Goal: Contribute content: Contribute content

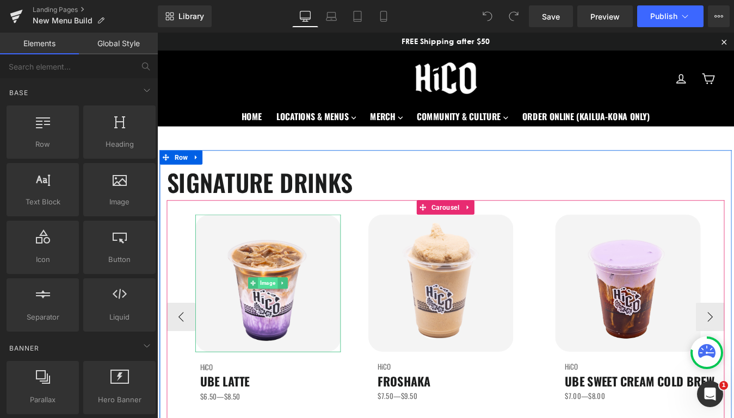
click at [287, 321] on span "Image" at bounding box center [283, 318] width 22 height 13
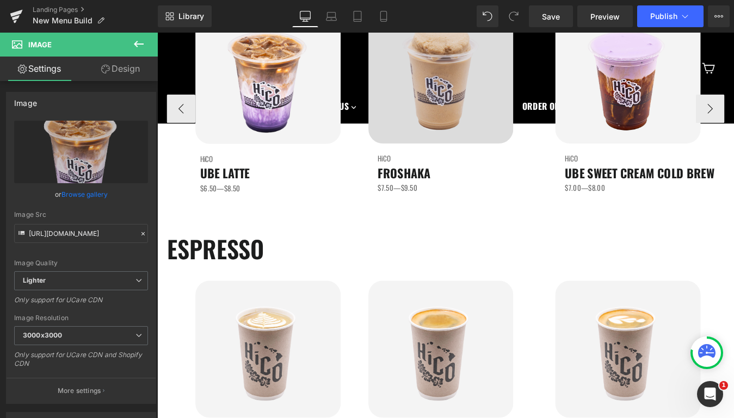
scroll to position [80, 0]
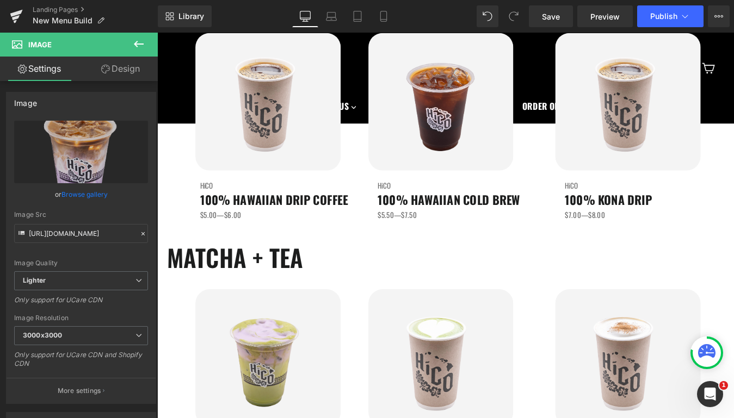
scroll to position [893, 0]
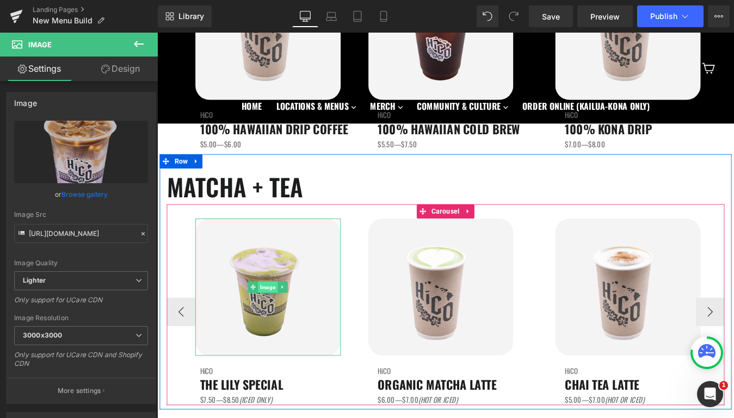
click at [280, 321] on span "Image" at bounding box center [283, 322] width 22 height 13
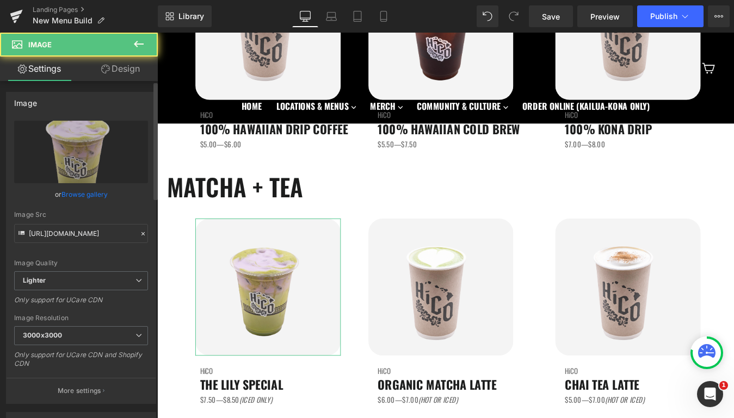
click at [86, 193] on link "Browse gallery" at bounding box center [84, 194] width 46 height 19
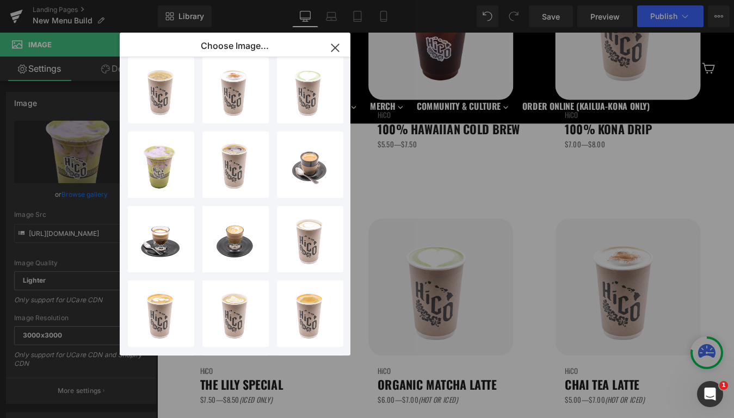
scroll to position [203, 0]
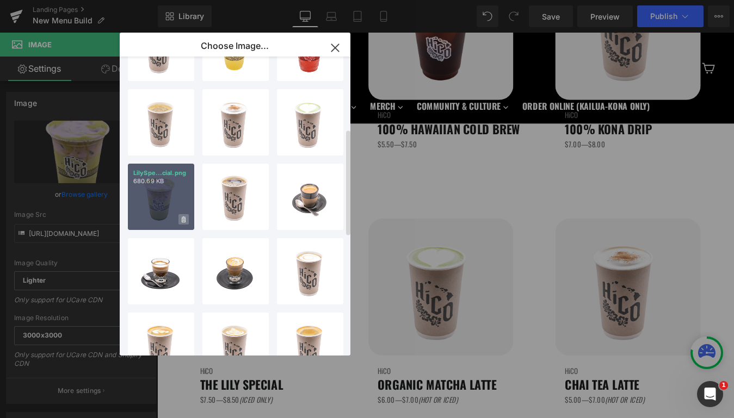
click at [183, 218] on icon at bounding box center [184, 219] width 4 height 7
click at [143, 224] on span "Yes" at bounding box center [146, 219] width 27 height 11
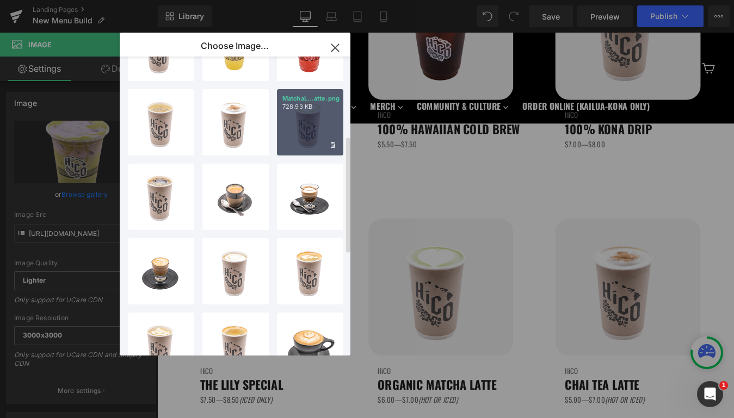
scroll to position [0, 0]
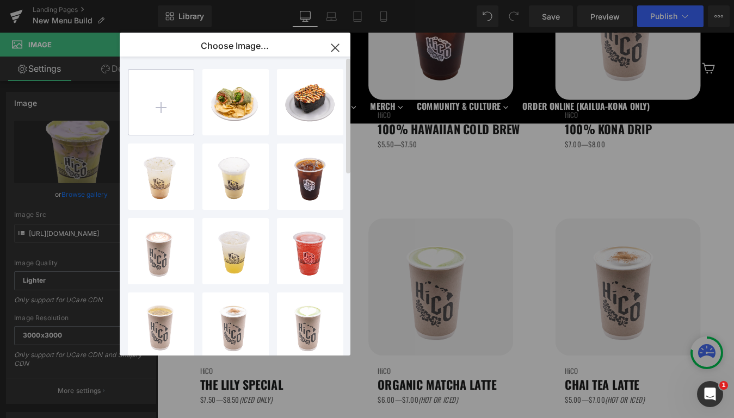
click at [148, 111] on input "file" at bounding box center [160, 102] width 65 height 65
type input "C:\fakepath\LilySpecial.png"
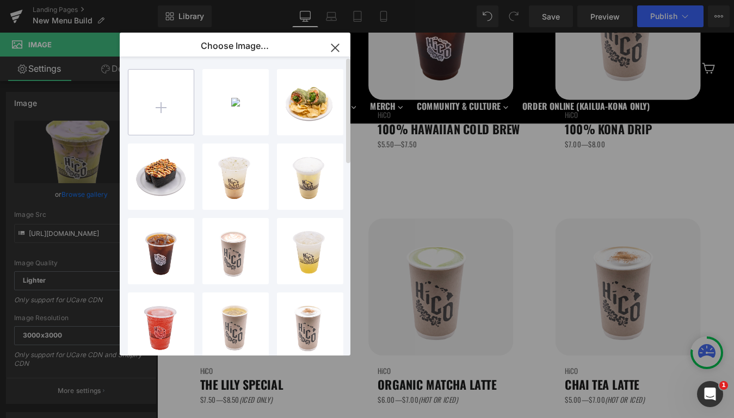
click at [169, 109] on input "file" at bounding box center [160, 102] width 65 height 65
click at [164, 120] on input "file" at bounding box center [160, 102] width 65 height 65
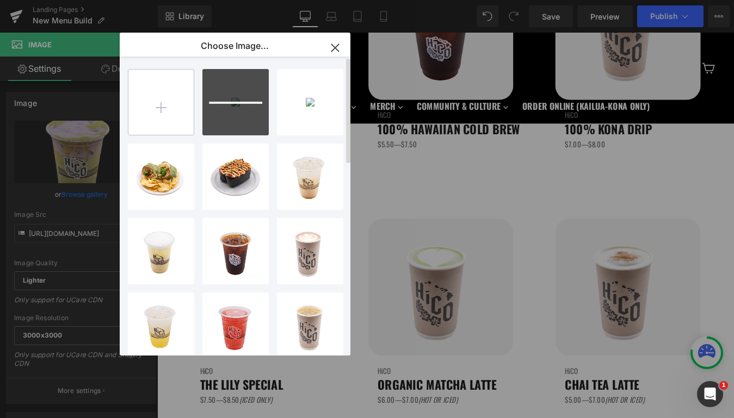
click at [164, 102] on input "file" at bounding box center [160, 102] width 65 height 65
type input "C:\fakepath\ChaiTeaLatte-Ice.png"
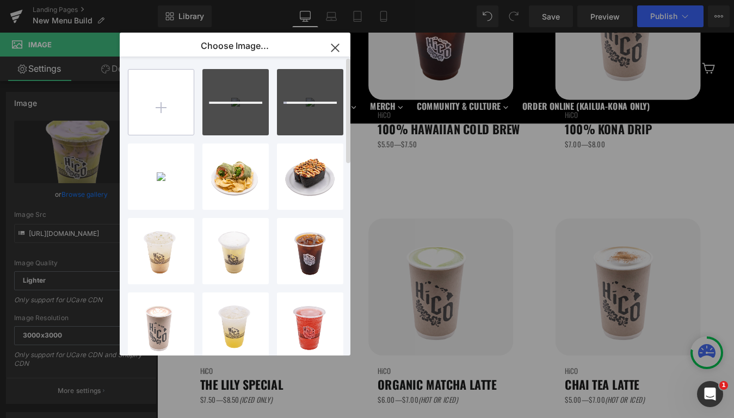
click at [162, 104] on input "file" at bounding box center [160, 102] width 65 height 65
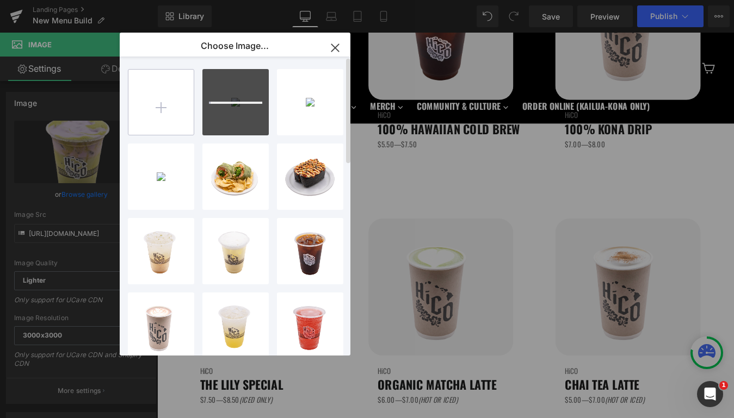
type input "C:\fakepath\ChaiTeaLatte.png"
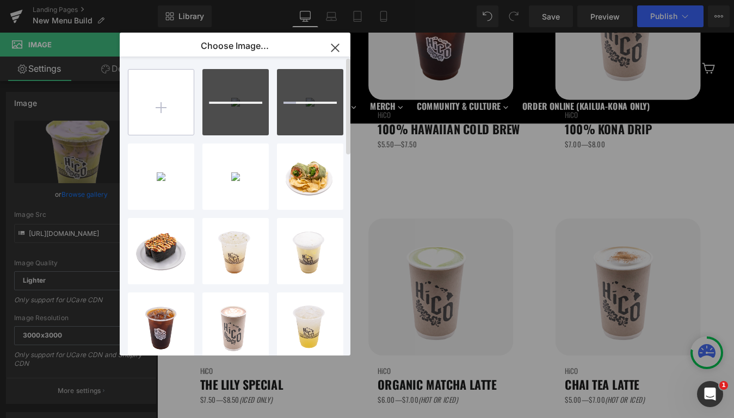
click at [161, 106] on input "file" at bounding box center [160, 102] width 65 height 65
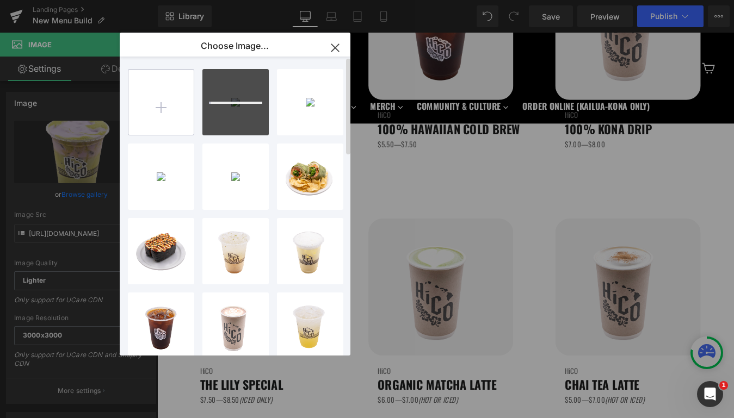
type input "C:\fakepath\ChocolateFroshaka.png"
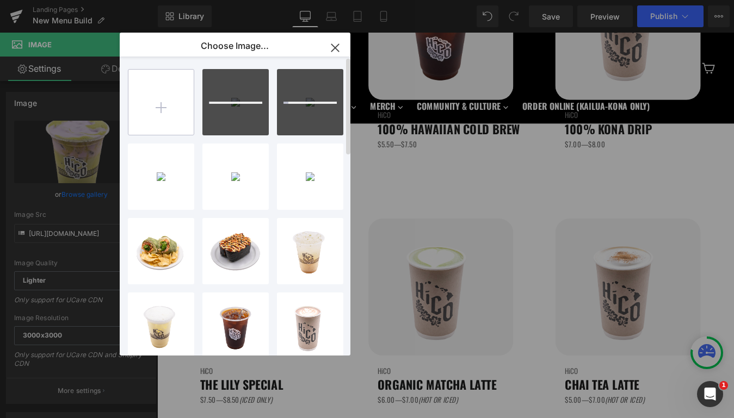
click at [157, 97] on input "file" at bounding box center [160, 102] width 65 height 65
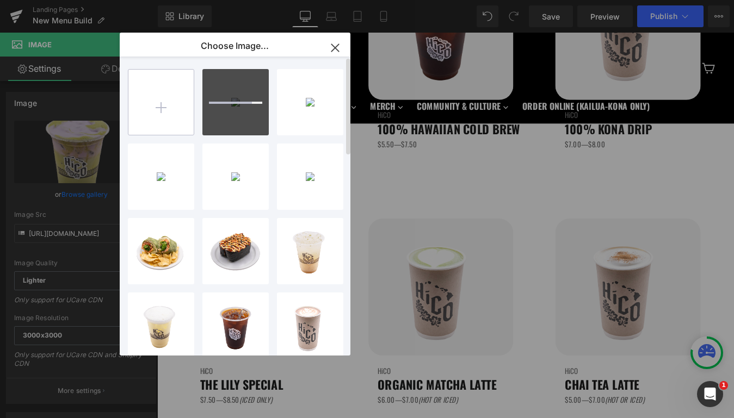
type input "C:\fakepath\Drip.png"
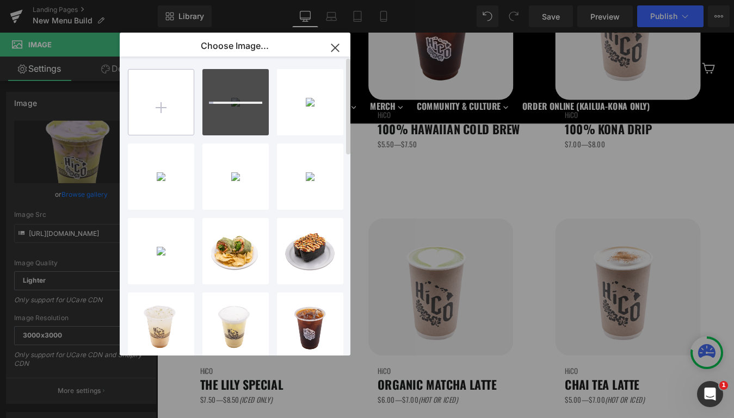
click at [150, 110] on input "file" at bounding box center [160, 102] width 65 height 65
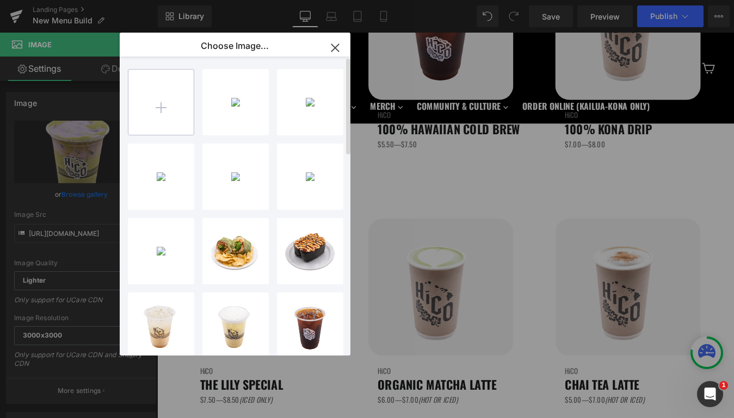
type input "C:\fakepath\FlatWhite-Mug.png"
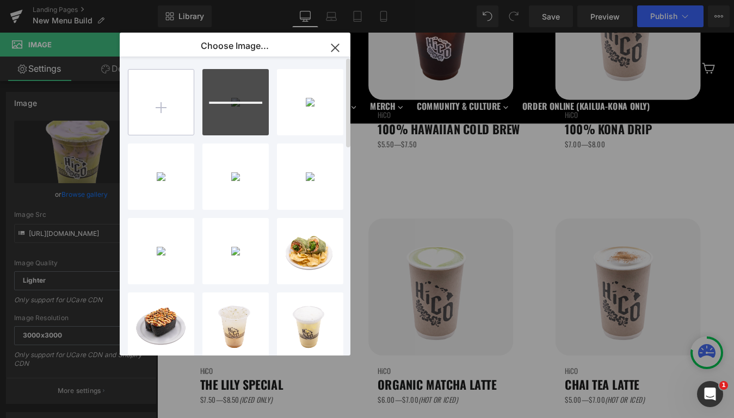
click at [165, 107] on input "file" at bounding box center [160, 102] width 65 height 65
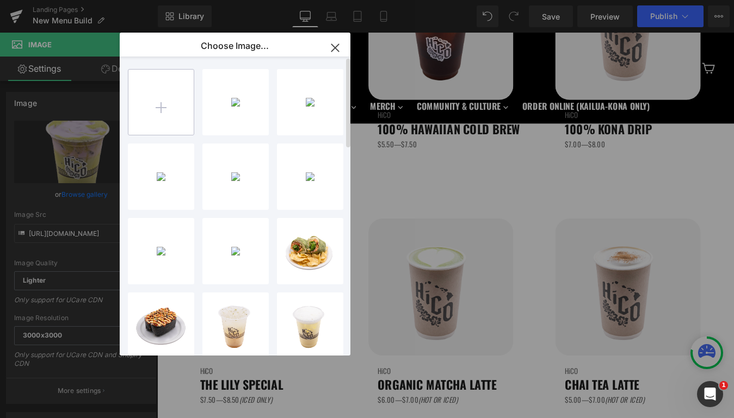
type input "C:\fakepath\FroshakaBrownSugar.png"
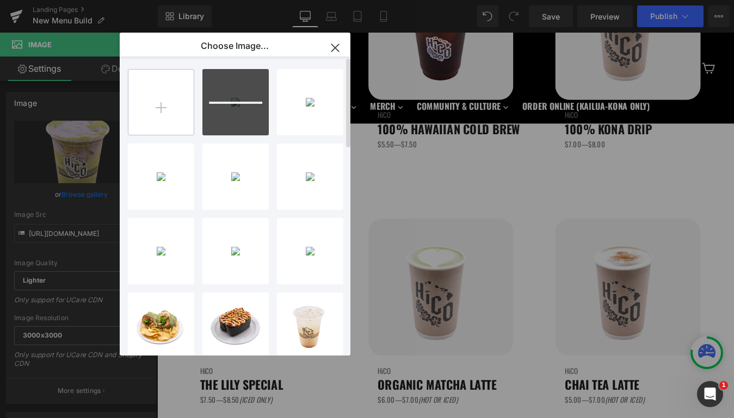
click at [160, 110] on input "file" at bounding box center [160, 102] width 65 height 65
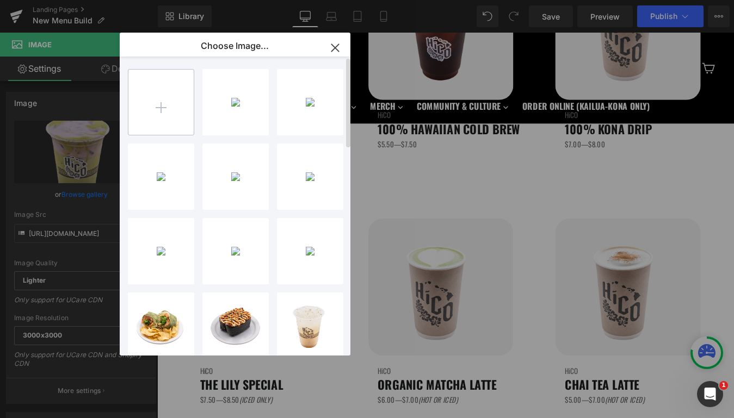
type input "C:\fakepath\FroshakaCaramel.png"
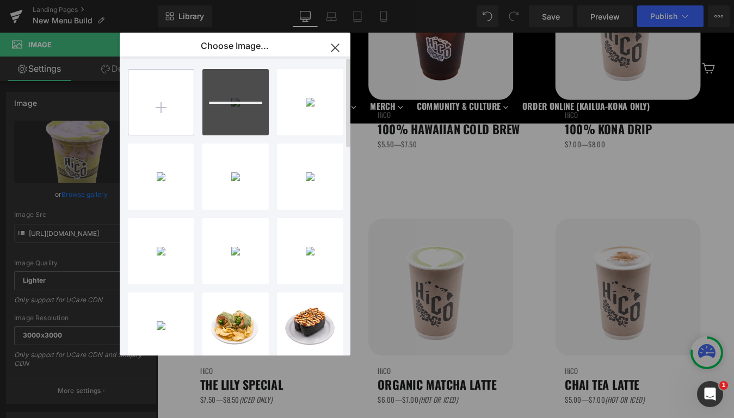
click at [182, 109] on input "file" at bounding box center [160, 102] width 65 height 65
click at [166, 108] on input "file" at bounding box center [160, 102] width 65 height 65
type input "C:\fakepath\FroshakaHaupia.png"
click at [166, 111] on input "file" at bounding box center [160, 102] width 65 height 65
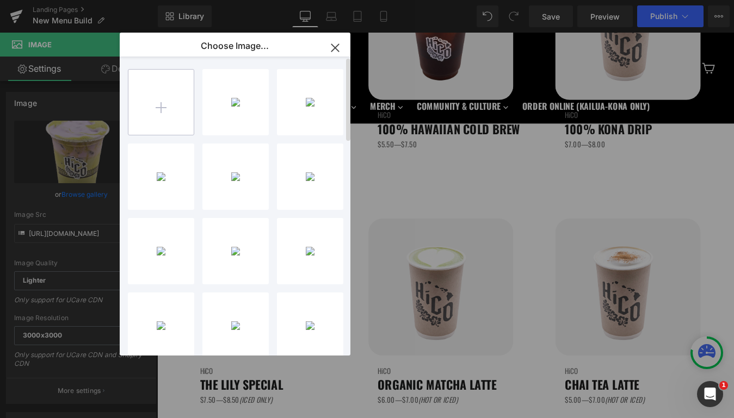
type input "C:\fakepath\FroshakaOriginal.png"
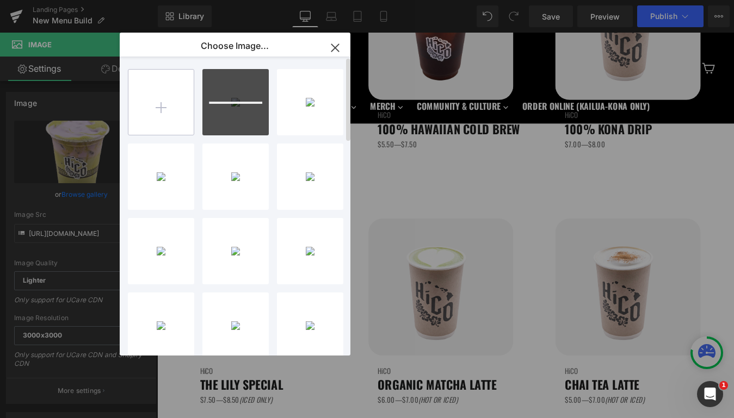
click at [153, 93] on input "file" at bounding box center [160, 102] width 65 height 65
click at [181, 127] on input "file" at bounding box center [160, 102] width 65 height 65
type input "C:\fakepath\HoneyBeePollen-Hot.png"
click at [156, 102] on input "file" at bounding box center [160, 102] width 65 height 65
type input "C:\fakepath\LilySpecial.png"
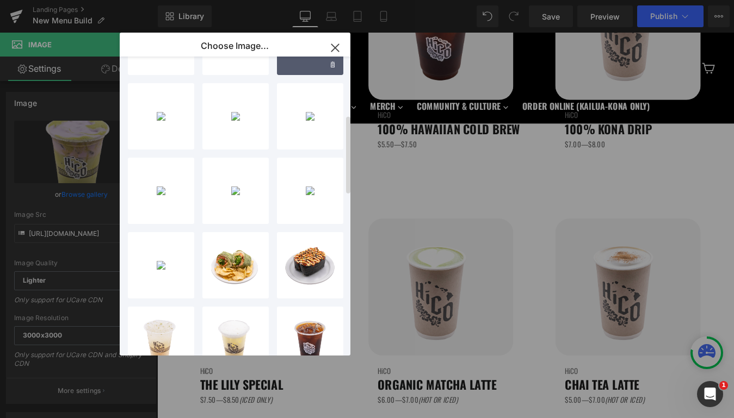
scroll to position [222, 0]
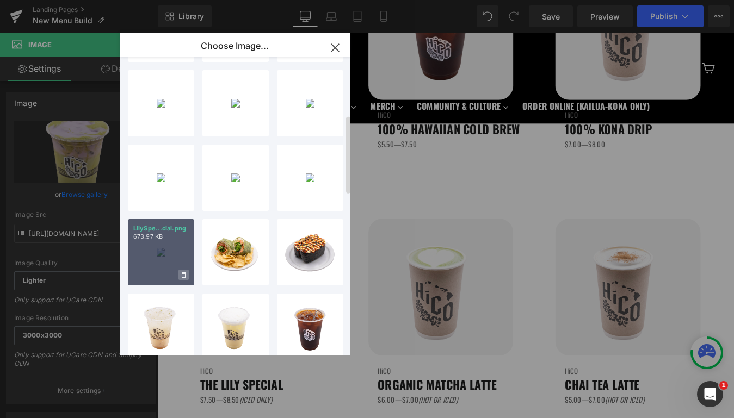
click at [184, 275] on icon at bounding box center [184, 275] width 4 height 7
click at [143, 275] on span "Yes" at bounding box center [146, 274] width 27 height 11
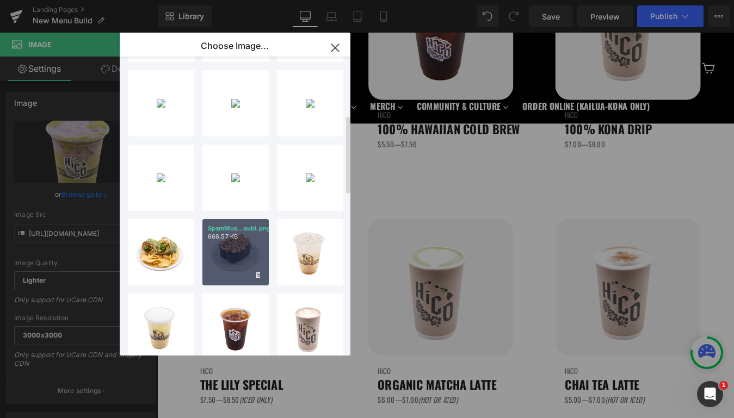
scroll to position [0, 0]
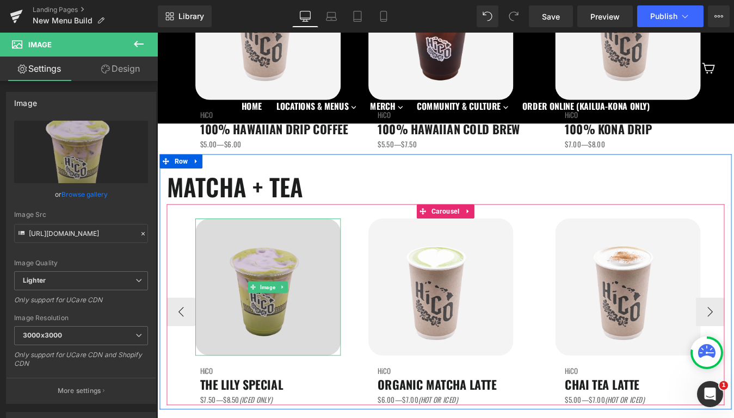
click at [279, 330] on img at bounding box center [284, 323] width 166 height 157
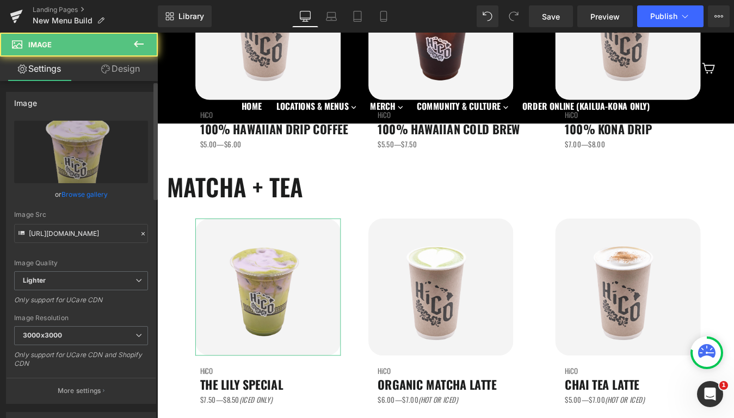
click at [76, 197] on link "Browse gallery" at bounding box center [84, 194] width 46 height 19
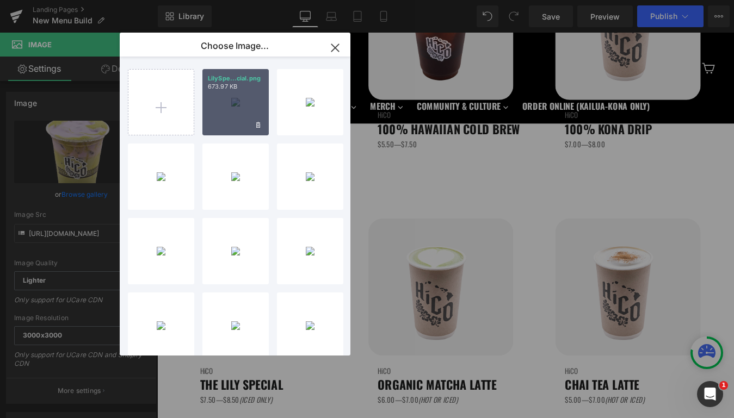
click at [215, 132] on div "LilySpe...cial.png 673.97 KB" at bounding box center [235, 102] width 66 height 66
type input "[URL][DOMAIN_NAME]"
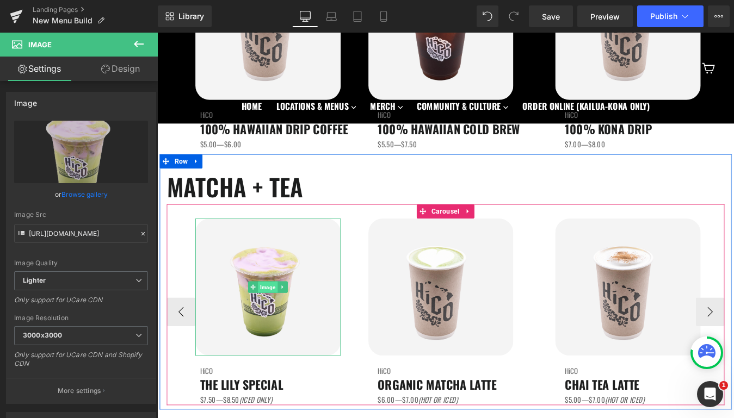
click at [285, 327] on span "Image" at bounding box center [283, 322] width 22 height 13
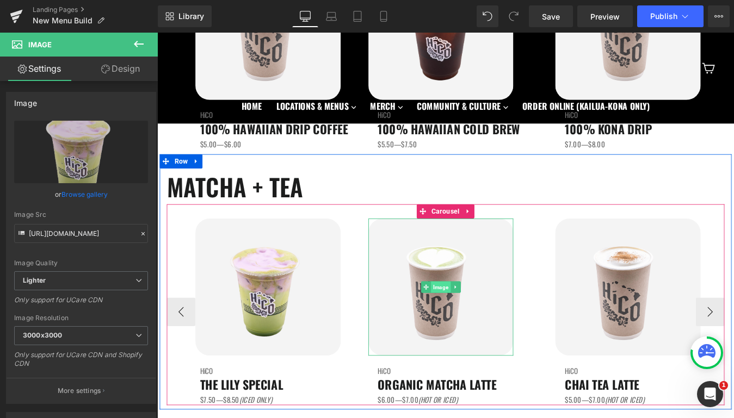
click at [473, 323] on span "Image" at bounding box center [480, 322] width 22 height 13
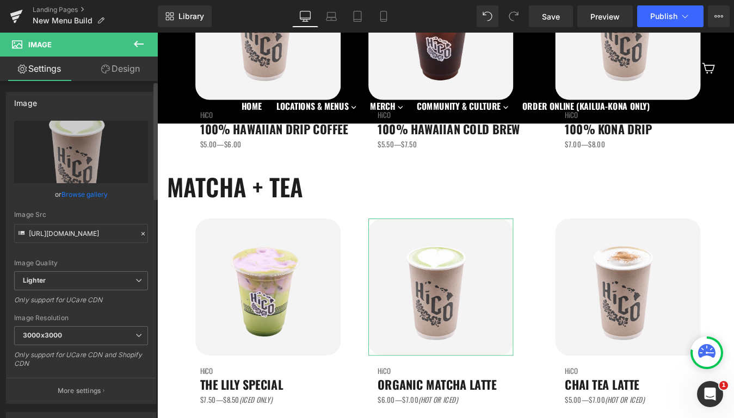
click at [84, 191] on link "Browse gallery" at bounding box center [84, 194] width 46 height 19
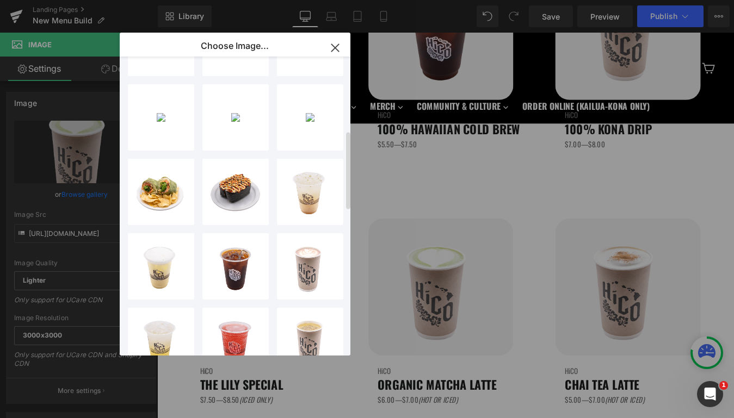
scroll to position [284, 0]
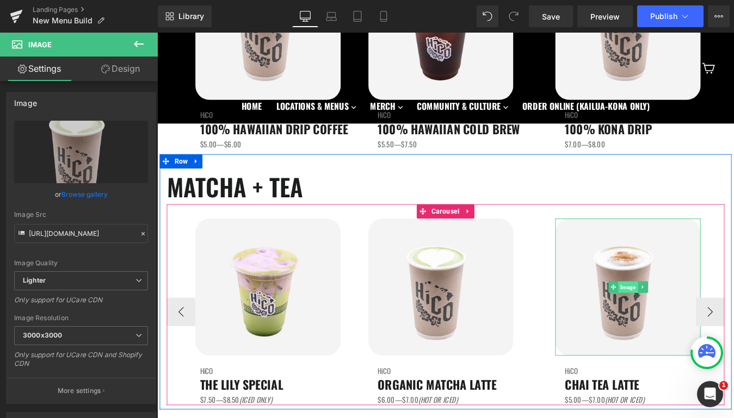
click at [698, 327] on span "Image" at bounding box center [694, 322] width 22 height 13
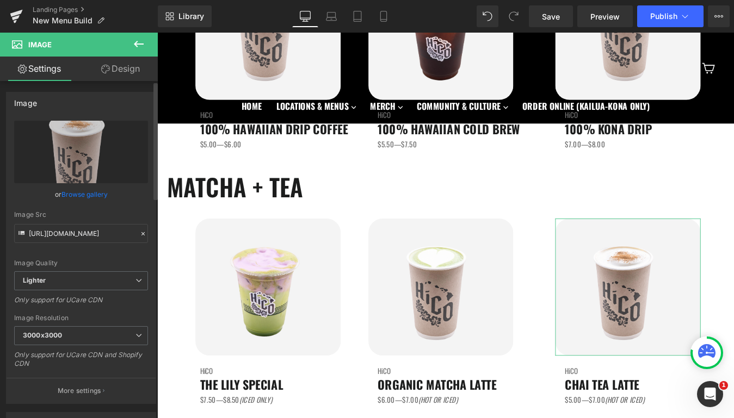
click at [75, 194] on link "Browse gallery" at bounding box center [84, 194] width 46 height 19
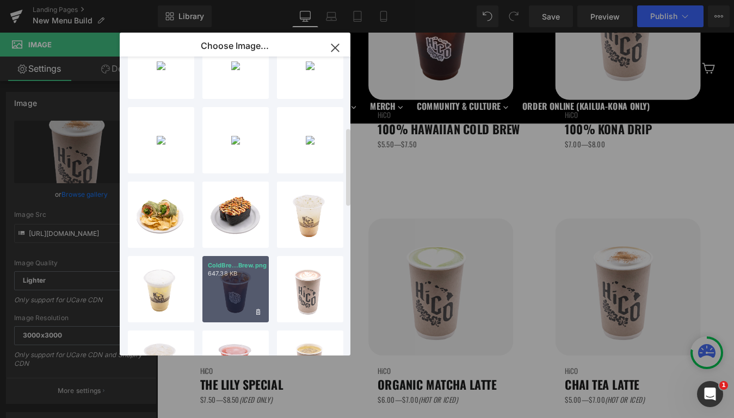
scroll to position [284, 0]
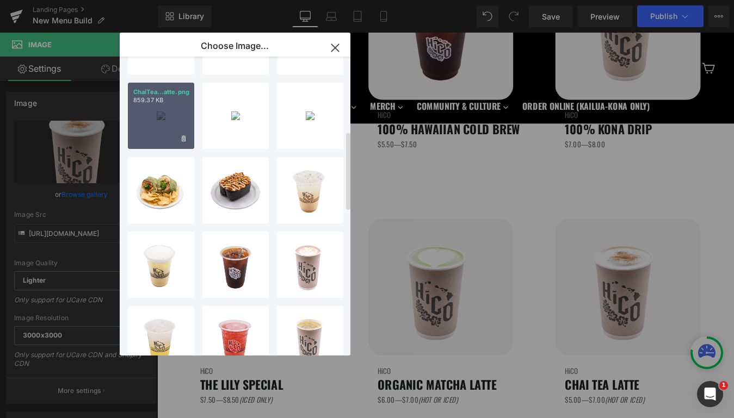
click at [152, 111] on div "ChaiTea...atte.png 859.37 KB" at bounding box center [161, 116] width 66 height 66
type input "[URL][DOMAIN_NAME]"
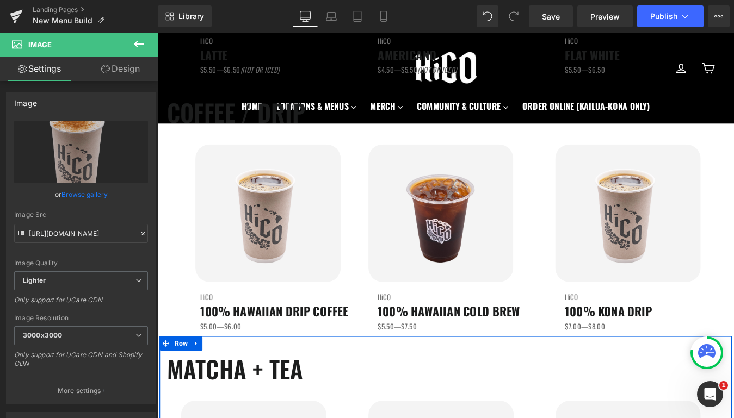
scroll to position [685, 0]
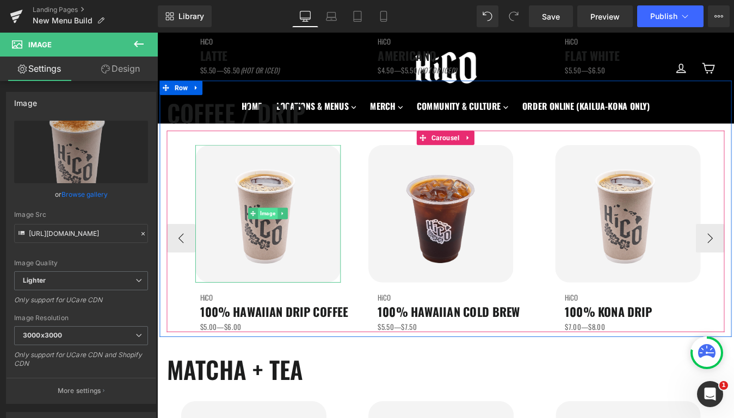
click at [282, 235] on span "Image" at bounding box center [283, 239] width 22 height 13
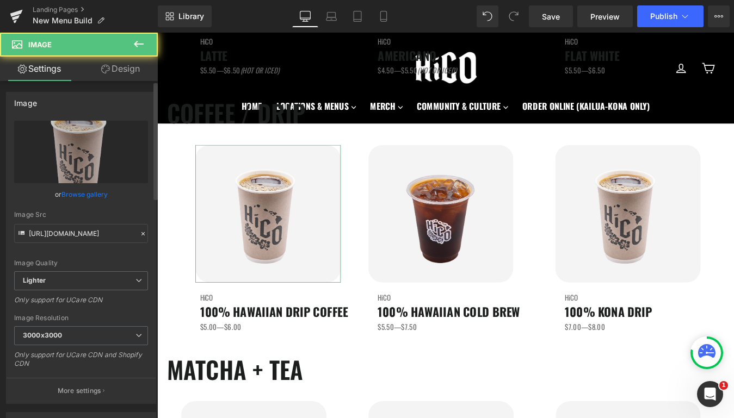
click at [97, 191] on link "Browse gallery" at bounding box center [84, 194] width 46 height 19
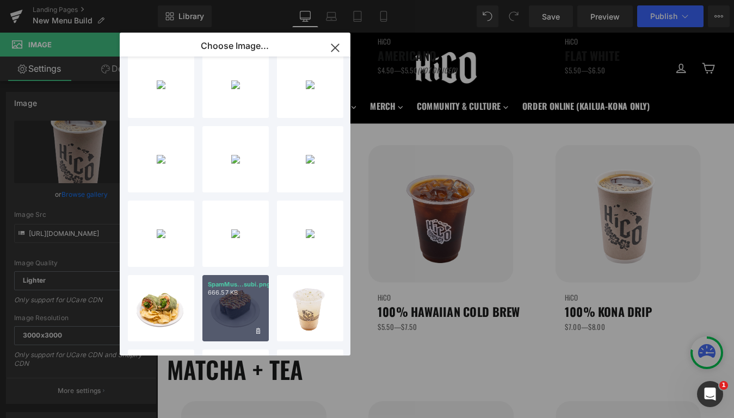
scroll to position [165, 0]
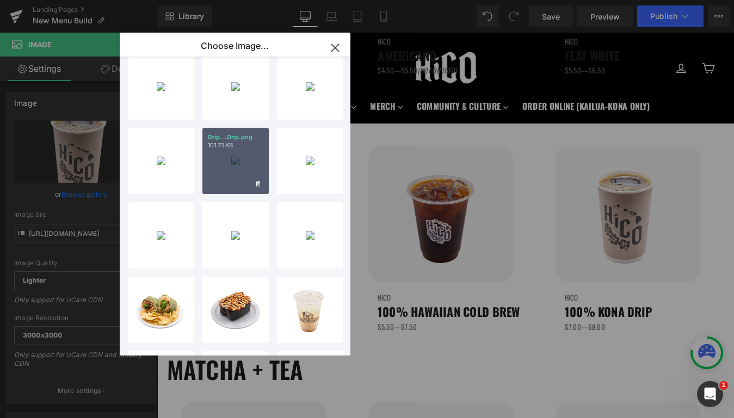
click at [228, 175] on div "Drip...Drip.png 101.71 KB" at bounding box center [235, 161] width 66 height 66
type input "[URL][DOMAIN_NAME]"
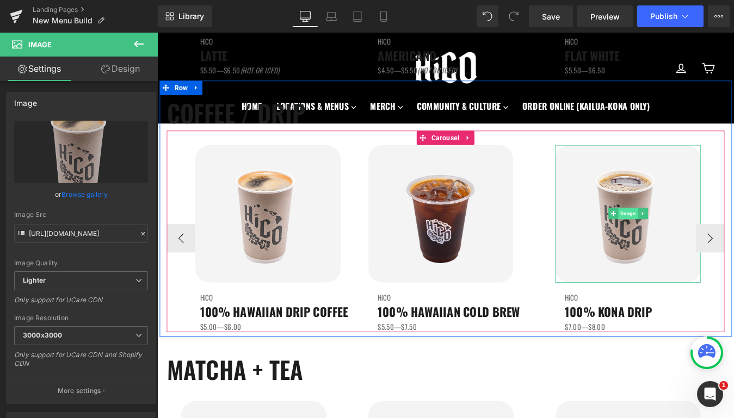
click at [694, 241] on span "Image" at bounding box center [694, 239] width 22 height 13
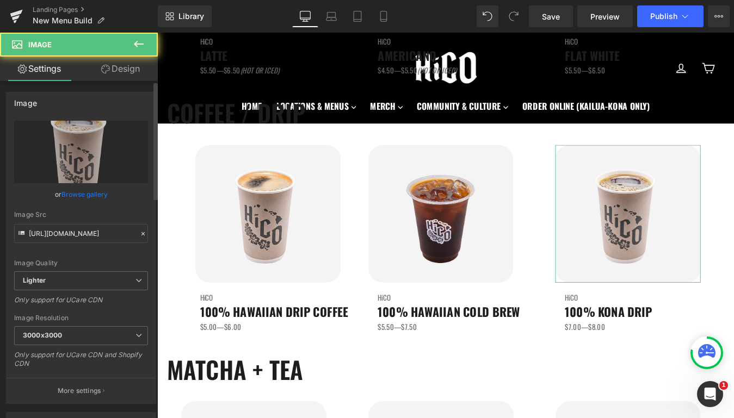
click at [83, 188] on link "Browse gallery" at bounding box center [84, 194] width 46 height 19
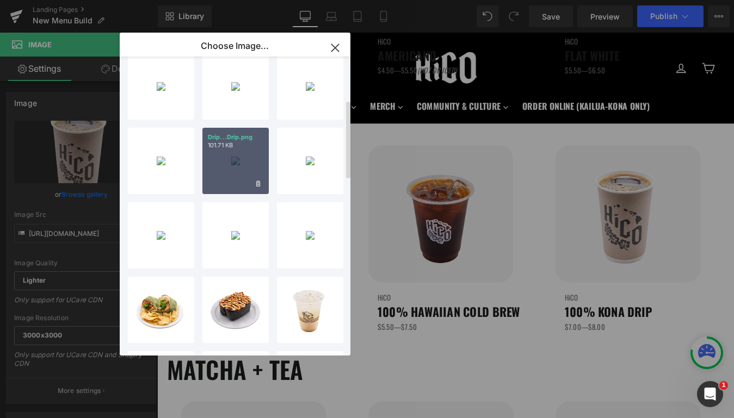
click at [214, 172] on div "Drip...Drip.png 101.71 KB" at bounding box center [235, 161] width 66 height 66
type input "[URL][DOMAIN_NAME]"
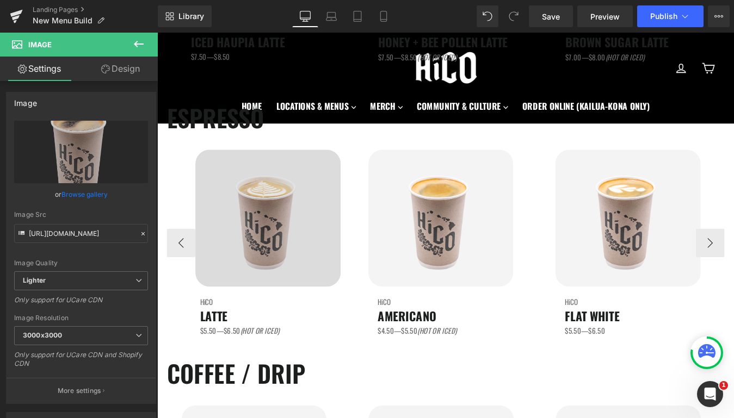
scroll to position [347, 0]
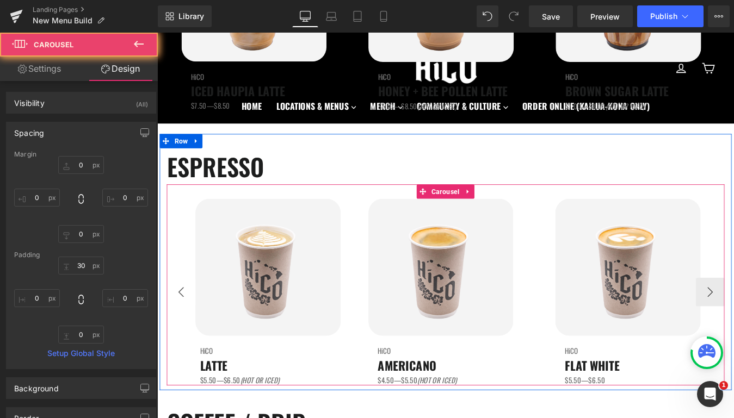
click at [187, 326] on button "‹" at bounding box center [184, 329] width 33 height 33
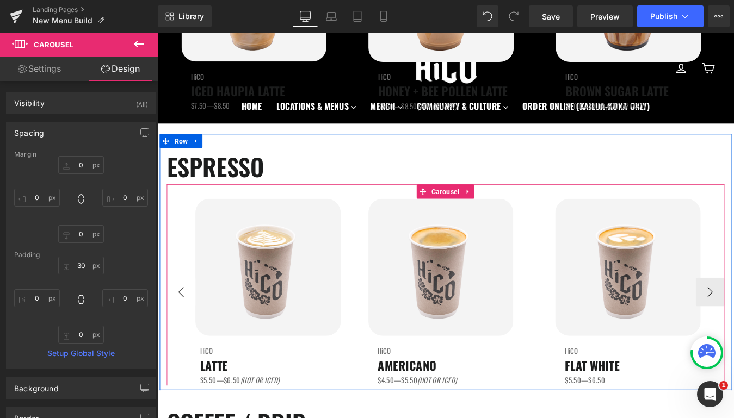
click at [190, 332] on button "‹" at bounding box center [184, 329] width 33 height 33
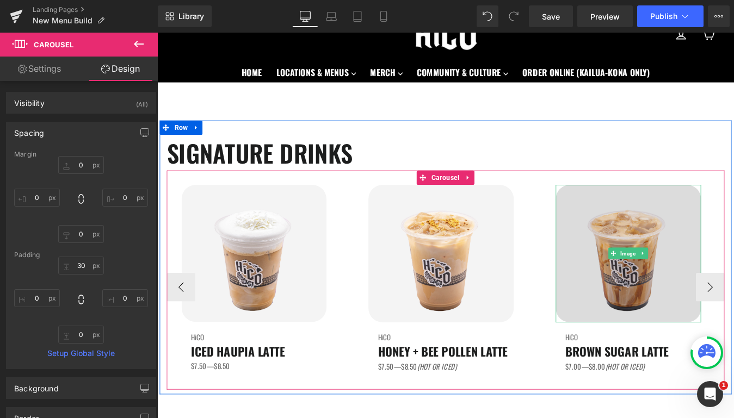
scroll to position [58, 0]
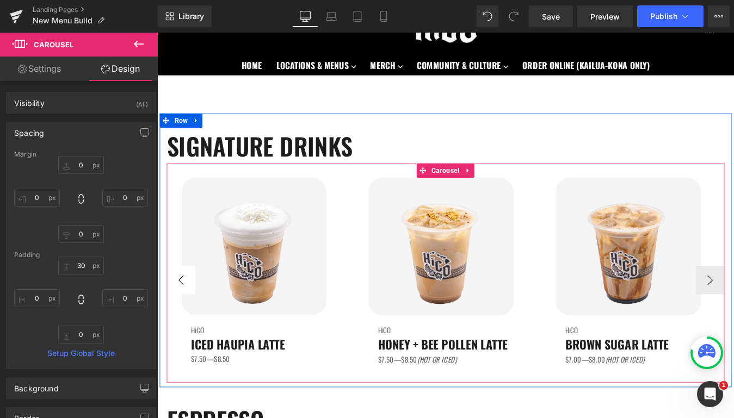
click at [189, 310] on button "‹" at bounding box center [184, 315] width 33 height 33
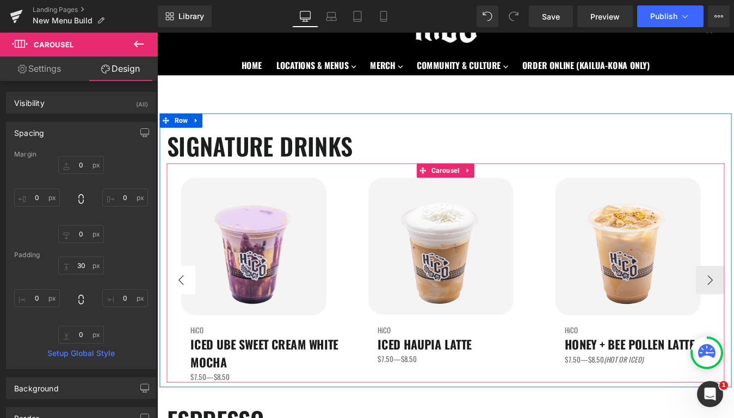
click at [189, 310] on button "‹" at bounding box center [184, 315] width 33 height 33
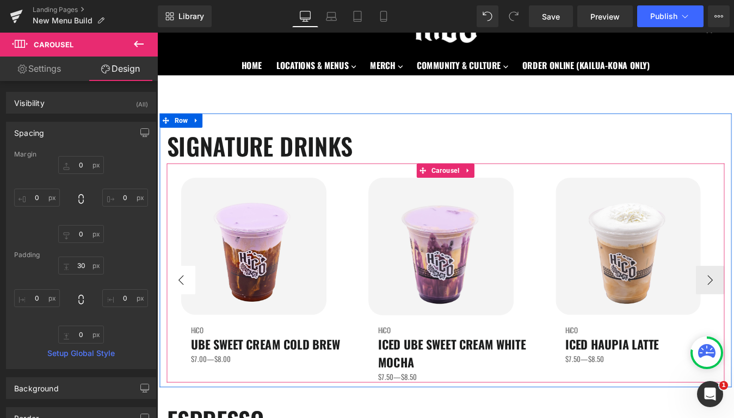
click at [189, 310] on button "‹" at bounding box center [184, 315] width 33 height 33
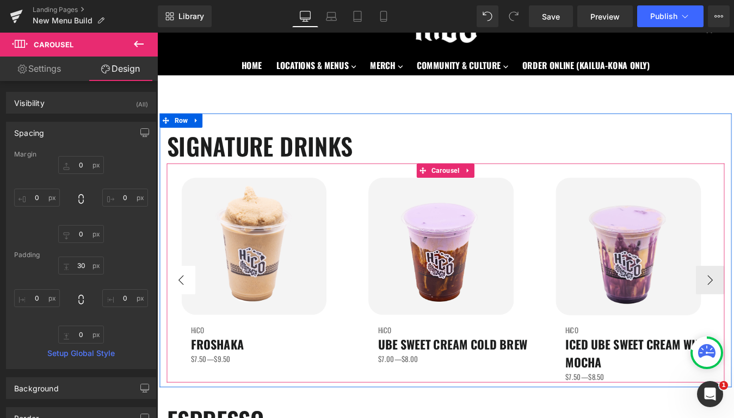
click at [189, 310] on button "‹" at bounding box center [184, 315] width 33 height 33
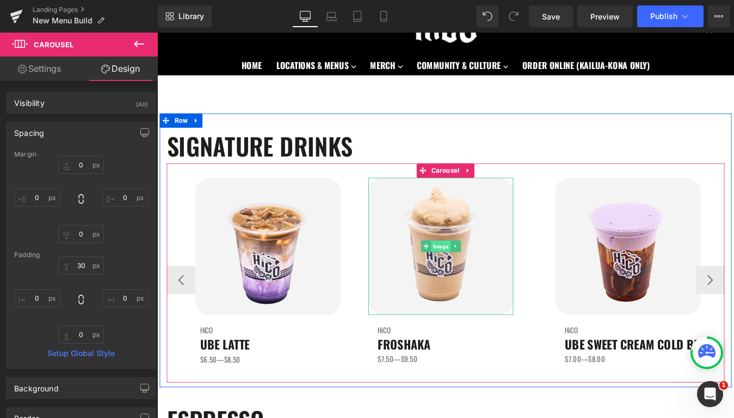
click at [481, 277] on span "Image" at bounding box center [480, 276] width 22 height 13
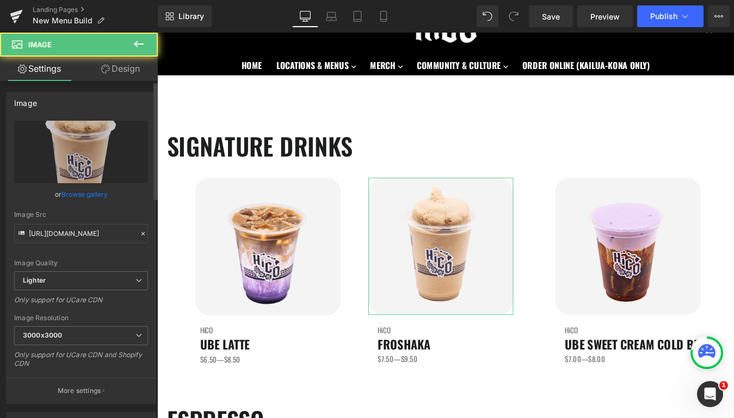
click at [101, 199] on link "Browse gallery" at bounding box center [84, 194] width 46 height 19
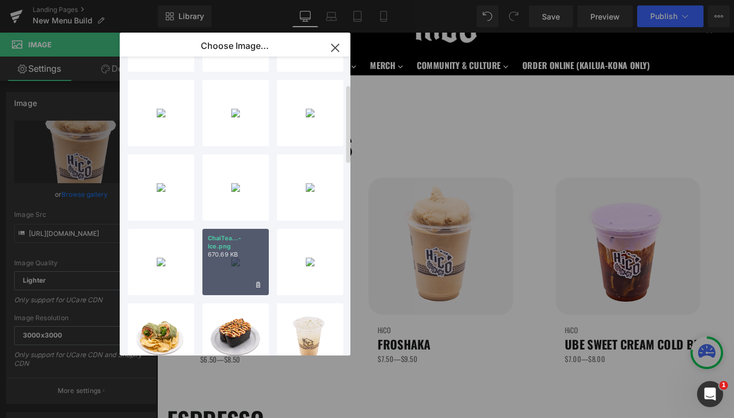
scroll to position [78, 0]
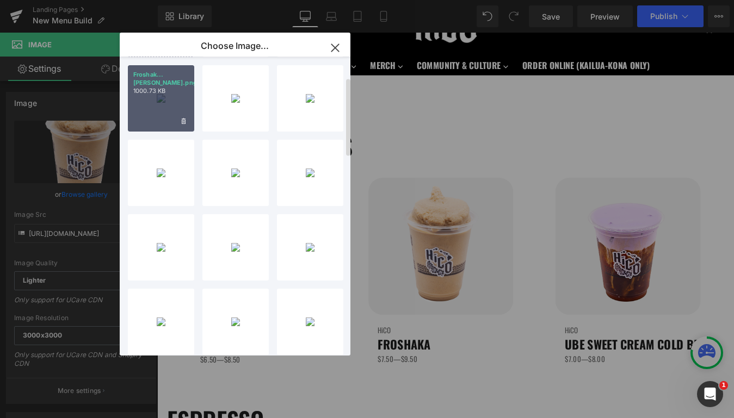
click at [146, 121] on div "Froshak...[PERSON_NAME].png 1000.73 KB" at bounding box center [161, 98] width 66 height 66
type input "[URL][DOMAIN_NAME]"
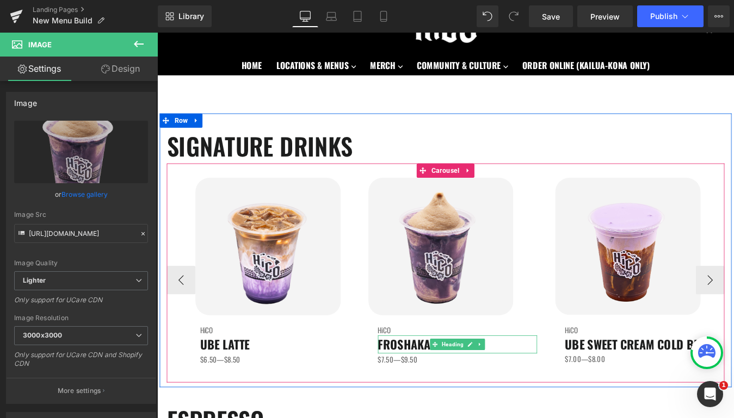
click at [442, 389] on span "FROSHAKA" at bounding box center [439, 388] width 60 height 20
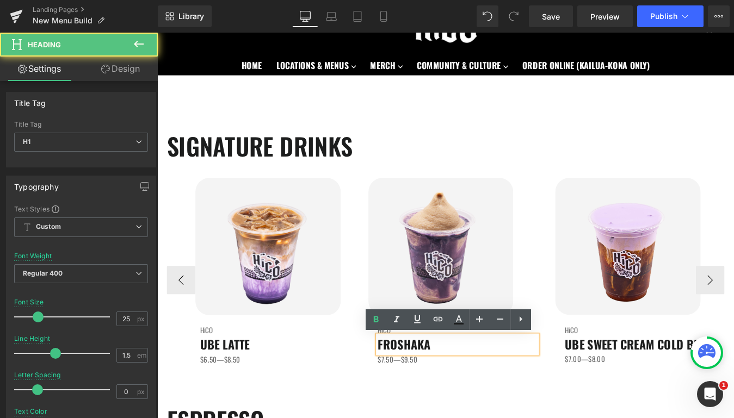
click at [412, 389] on span "FROSHAKA" at bounding box center [439, 388] width 60 height 20
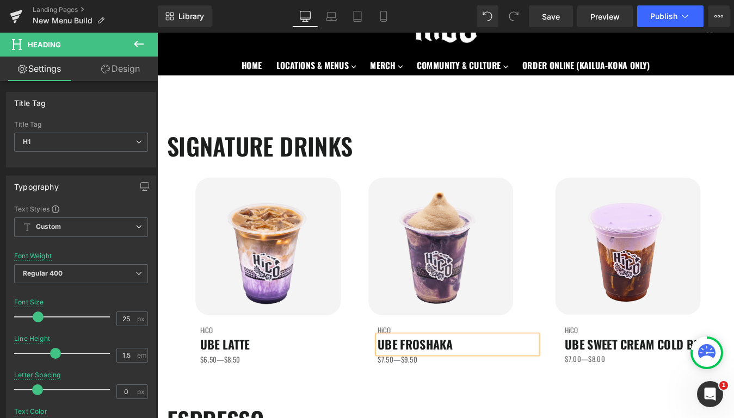
click at [645, 418] on div "SIGNATURE DRINKS Heading Image HiCO Heading UBE LATTE Heading $6.50—$8.50 Text …" at bounding box center [486, 281] width 653 height 313
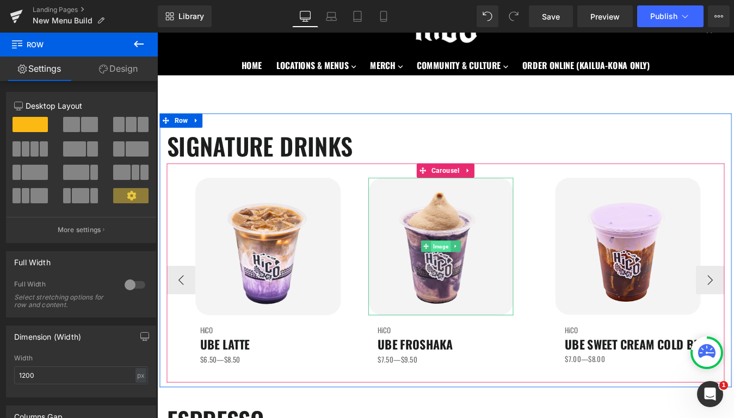
click at [470, 280] on span "Image" at bounding box center [480, 277] width 22 height 13
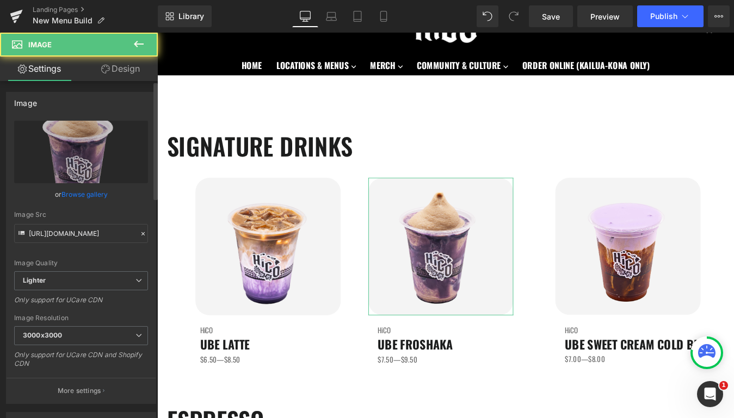
click at [92, 196] on link "Browse gallery" at bounding box center [84, 194] width 46 height 19
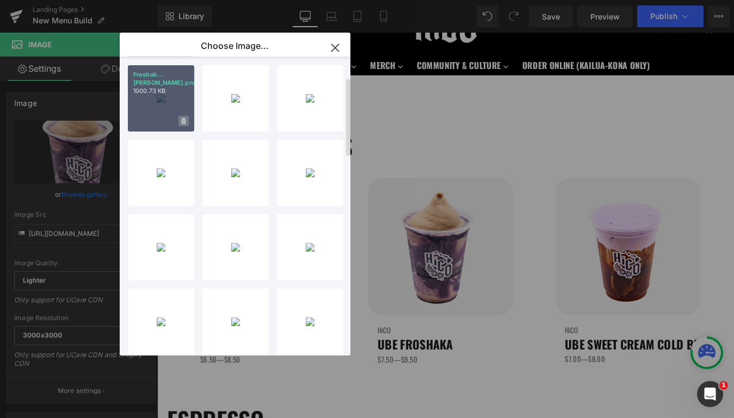
click at [185, 120] on icon at bounding box center [184, 121] width 4 height 6
click at [146, 120] on span "Yes" at bounding box center [146, 120] width 27 height 11
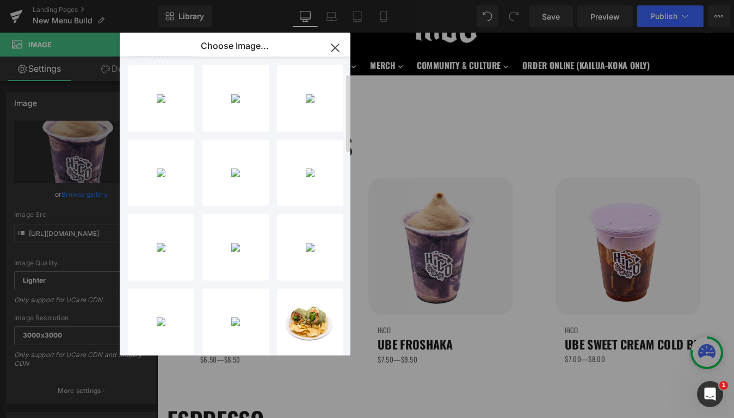
scroll to position [0, 0]
click at [169, 111] on input "file" at bounding box center [160, 102] width 65 height 65
type input "C:\fakepath\FroshakaUbe.png"
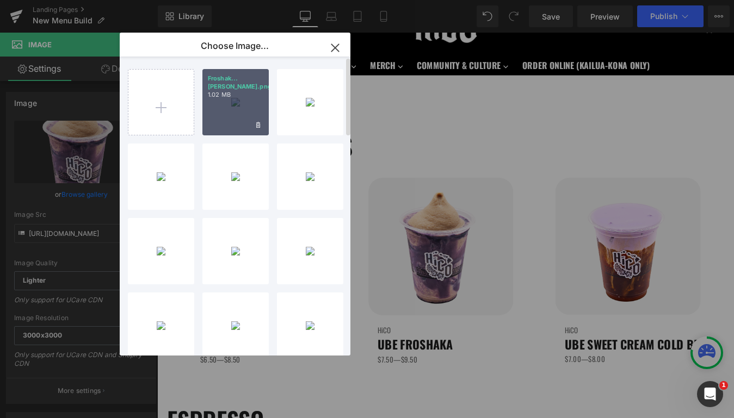
click at [229, 114] on div "Froshak...[PERSON_NAME].png 1.02 MB" at bounding box center [235, 102] width 66 height 66
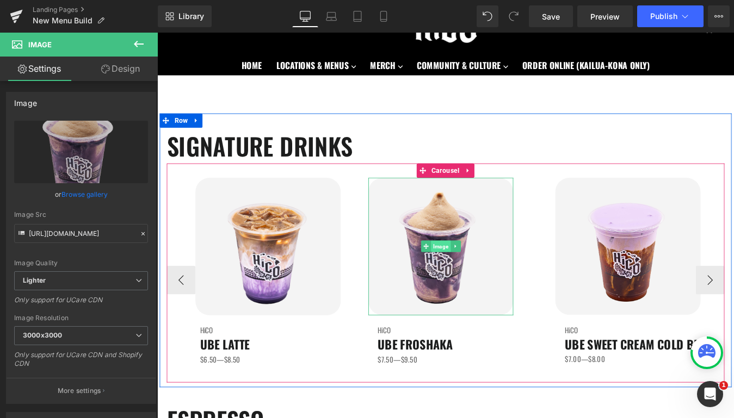
click at [485, 279] on span "Image" at bounding box center [480, 276] width 22 height 13
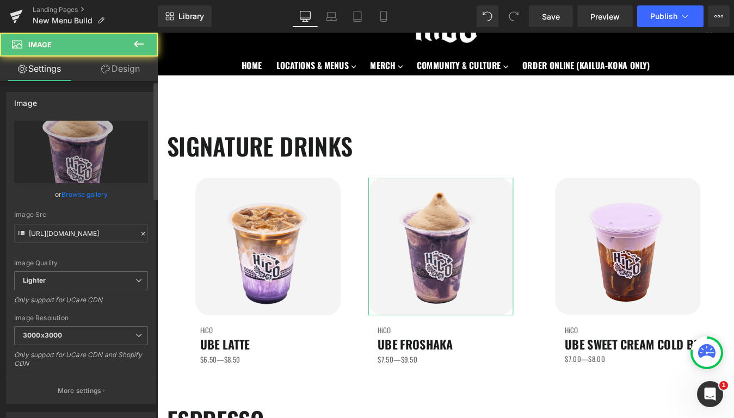
click at [95, 197] on link "Browse gallery" at bounding box center [84, 194] width 46 height 19
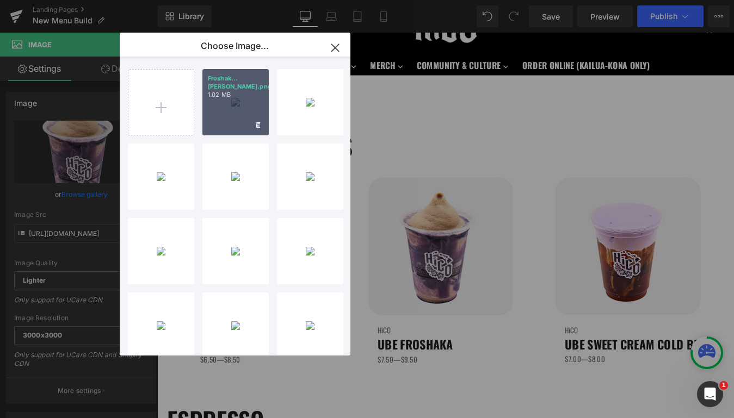
click at [218, 110] on div "Froshak...[PERSON_NAME].png 1.02 MB" at bounding box center [235, 102] width 66 height 66
type input "[URL][DOMAIN_NAME]"
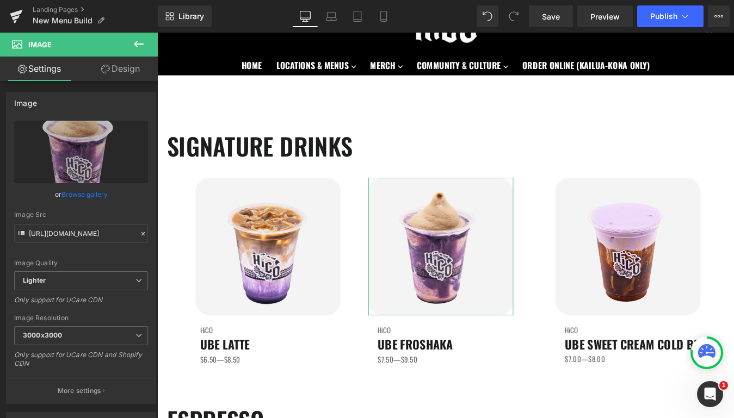
click at [78, 192] on link "Browse gallery" at bounding box center [84, 194] width 46 height 19
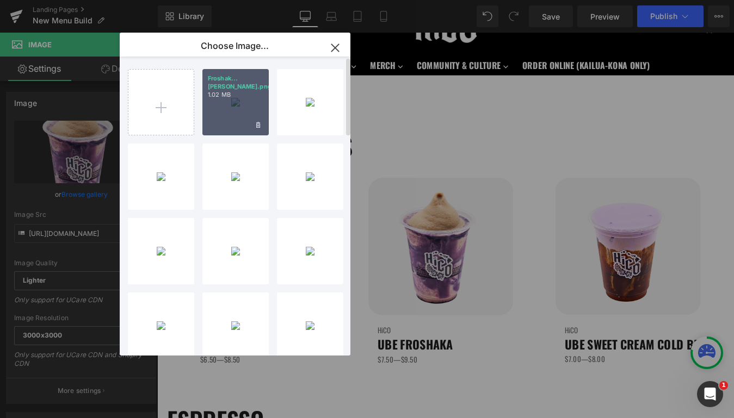
drag, startPoint x: 257, startPoint y: 119, endPoint x: 113, endPoint y: 101, distance: 145.2
click at [257, 119] on div "Froshak...[PERSON_NAME].png 1.02 MB" at bounding box center [235, 102] width 66 height 66
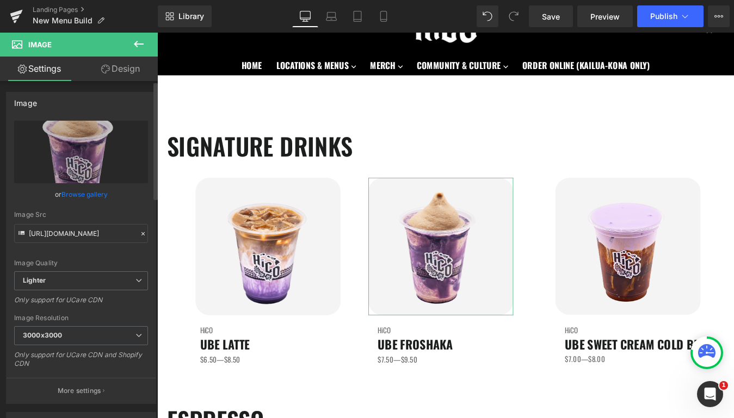
click at [101, 194] on link "Browse gallery" at bounding box center [84, 194] width 46 height 19
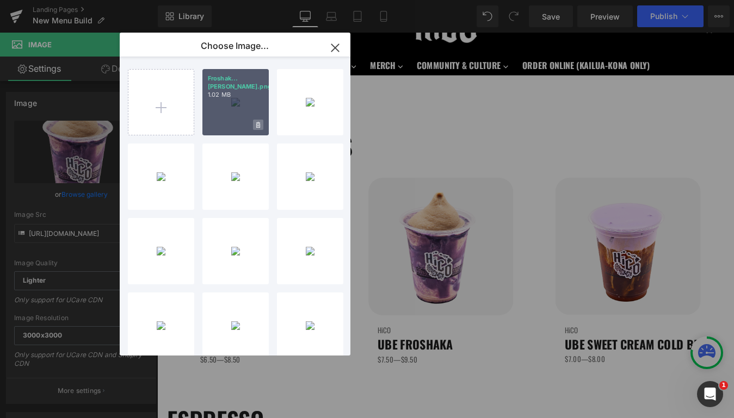
click at [259, 124] on icon at bounding box center [258, 125] width 4 height 7
click at [224, 127] on span "Yes" at bounding box center [221, 124] width 27 height 11
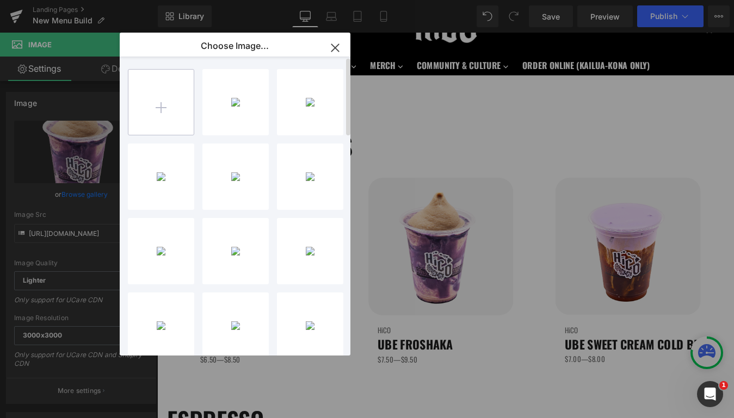
click at [167, 117] on input "file" at bounding box center [160, 102] width 65 height 65
type input "C:\fakepath\FroshakaUbe.png"
click at [337, 52] on icon "button" at bounding box center [334, 47] width 17 height 17
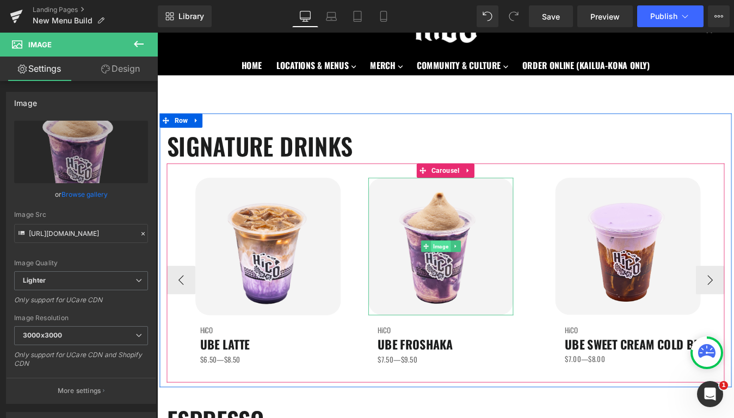
click at [475, 271] on span "Image" at bounding box center [480, 276] width 22 height 13
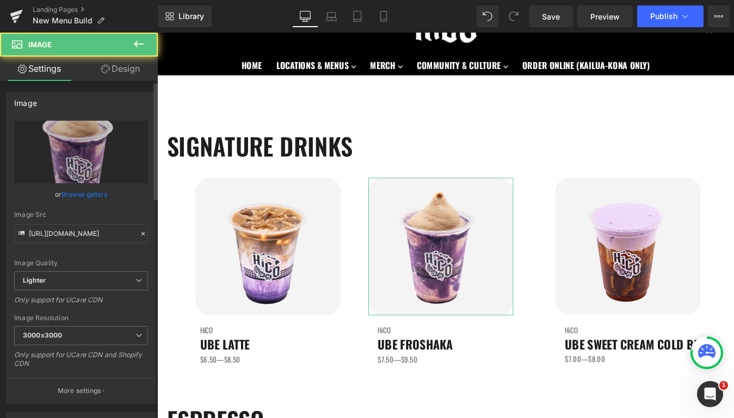
click at [100, 194] on link "Browse gallery" at bounding box center [84, 194] width 46 height 19
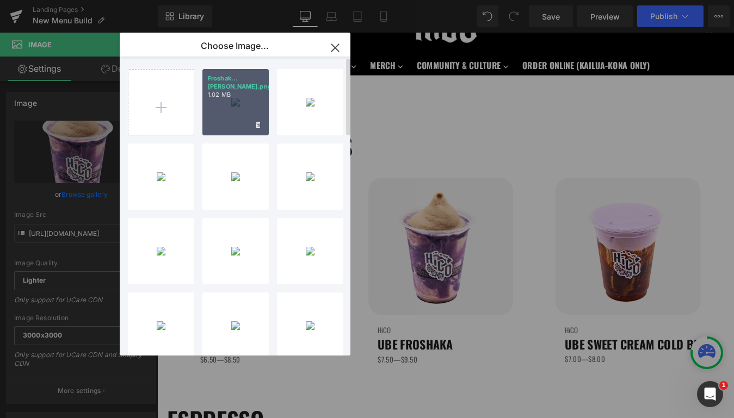
click at [218, 102] on div "Froshak...[PERSON_NAME].png 1.02 MB" at bounding box center [235, 102] width 66 height 66
type input "[URL][DOMAIN_NAME]"
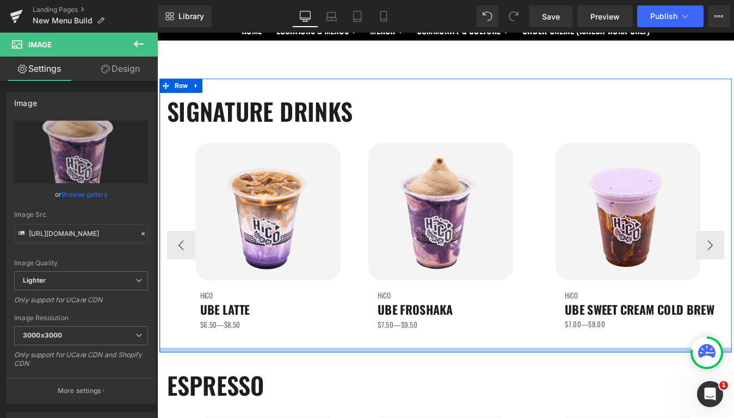
scroll to position [111, 0]
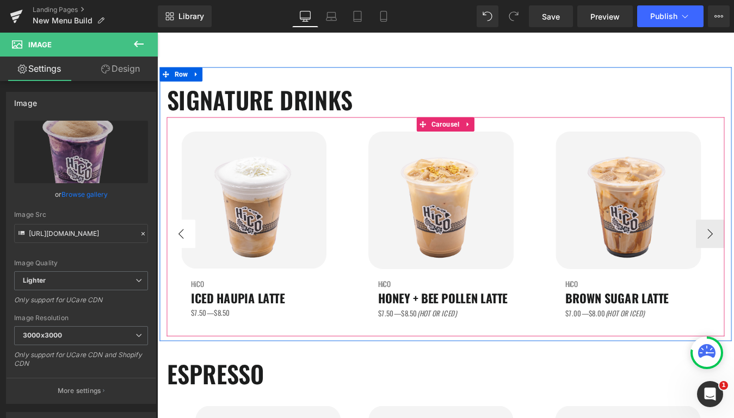
click at [183, 262] on button "‹" at bounding box center [184, 262] width 33 height 33
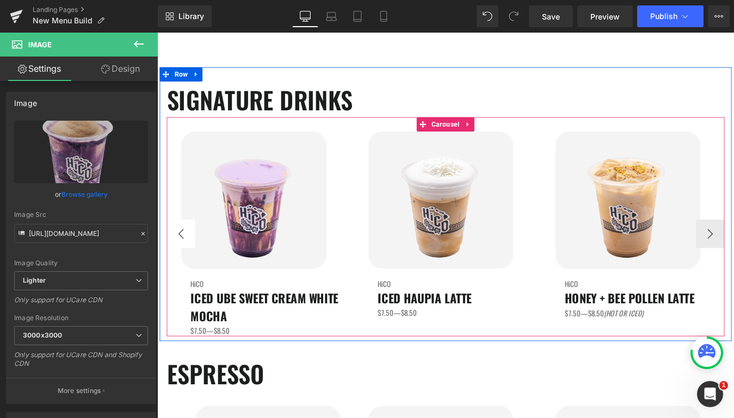
click at [183, 262] on button "‹" at bounding box center [184, 262] width 33 height 33
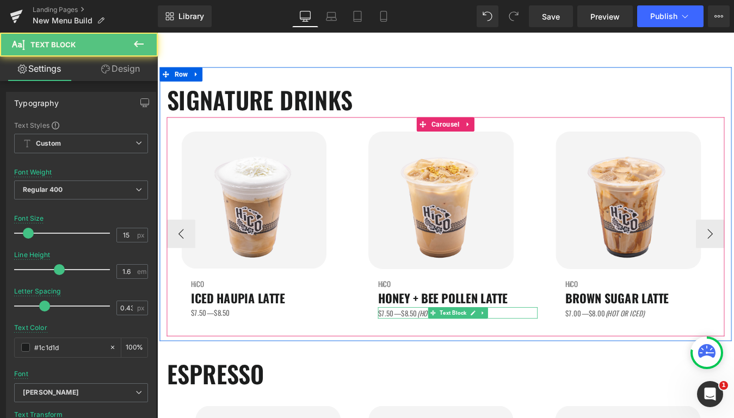
click at [457, 353] on icon "(HOT OR ICED)" at bounding box center [476, 353] width 45 height 12
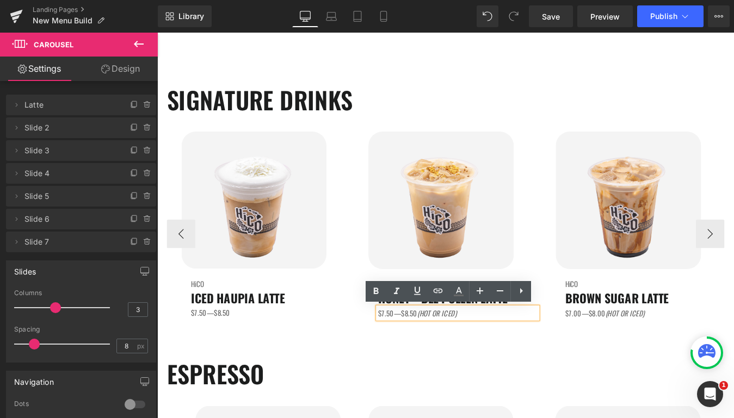
click at [471, 375] on div "Image HiCO Heading UBE LATTE Heading $6.50—$8.50 Text Block Image HiCO Heading …" at bounding box center [61, 263] width 1495 height 234
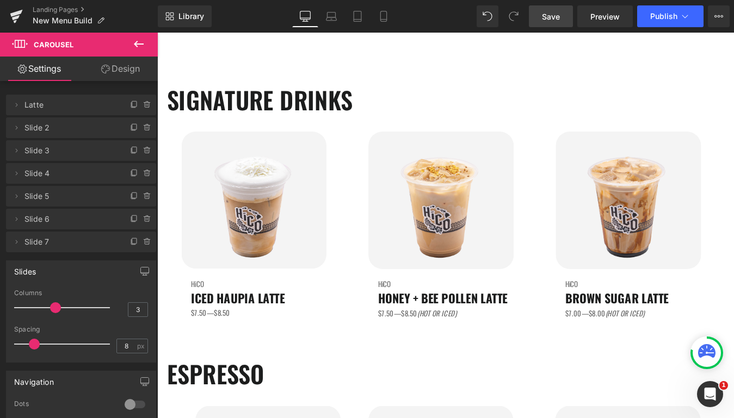
click at [557, 25] on link "Save" at bounding box center [551, 16] width 44 height 22
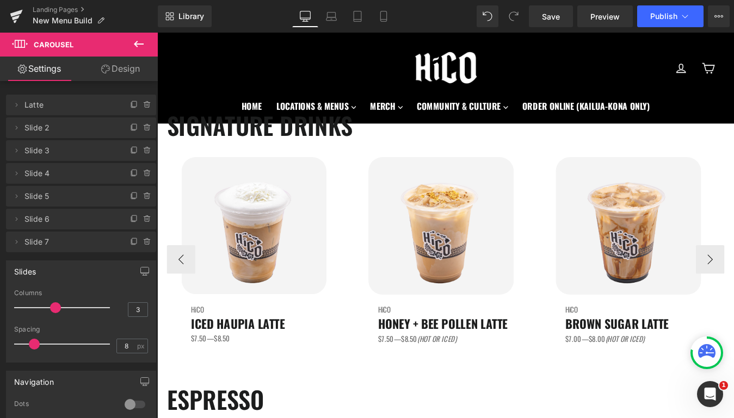
scroll to position [64, 0]
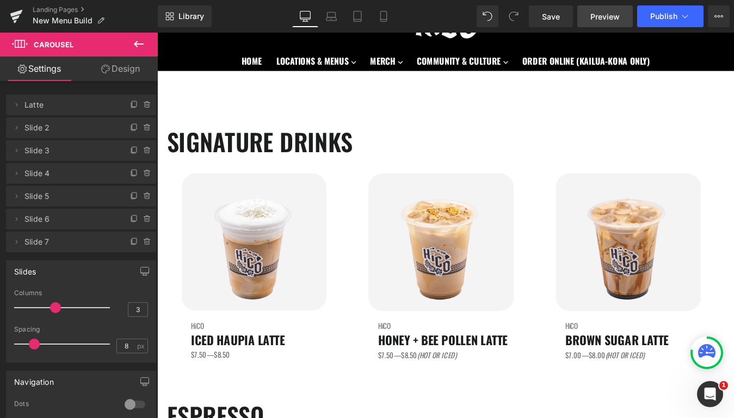
click at [606, 20] on span "Preview" at bounding box center [604, 16] width 29 height 11
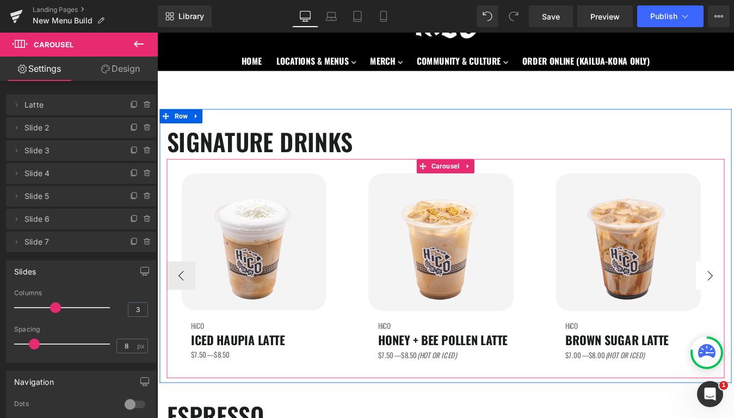
click at [185, 316] on button "‹" at bounding box center [184, 310] width 33 height 33
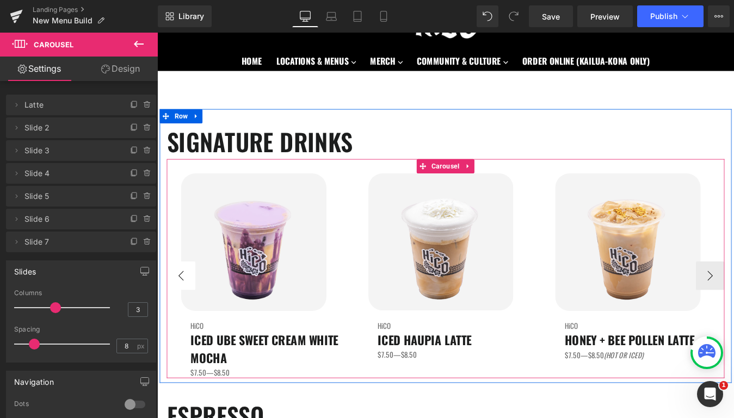
click at [185, 316] on button "‹" at bounding box center [184, 310] width 33 height 33
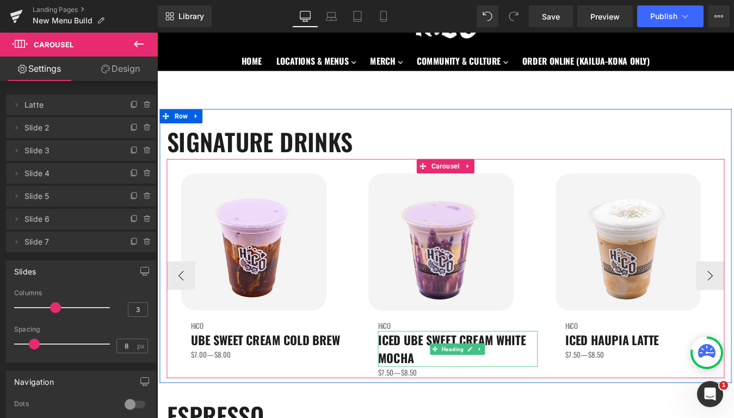
click at [438, 392] on span "ICED UBE SWEET CREAM WHITE MOCHA" at bounding box center [493, 393] width 169 height 41
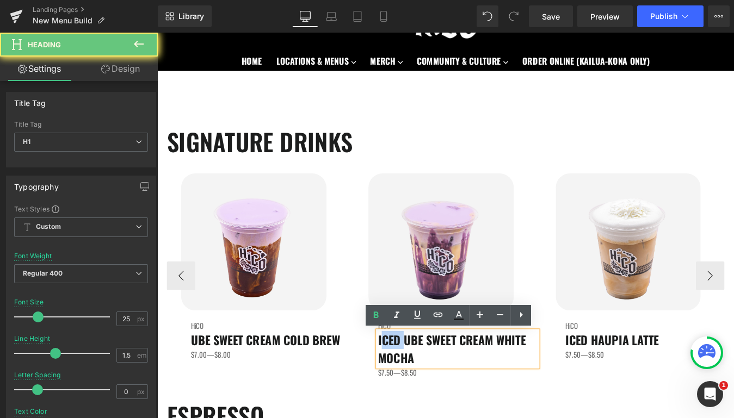
drag, startPoint x: 438, startPoint y: 384, endPoint x: 408, endPoint y: 384, distance: 29.4
click at [409, 384] on span "ICED UBE SWEET CREAM WHITE MOCHA" at bounding box center [493, 393] width 169 height 41
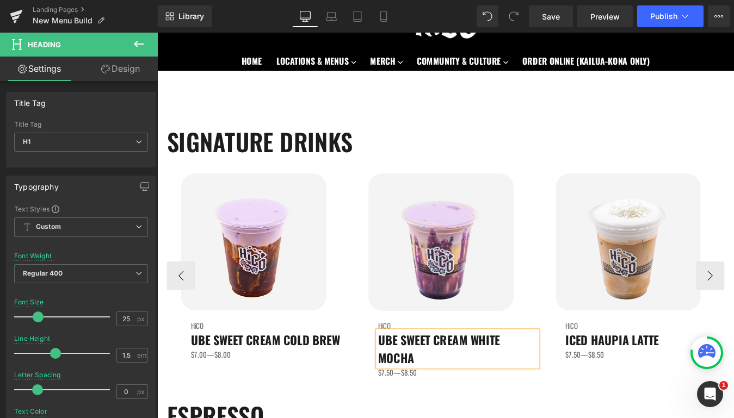
click at [454, 404] on h1 "UBE SWEET CREAM WHITE MOCHA" at bounding box center [500, 393] width 182 height 41
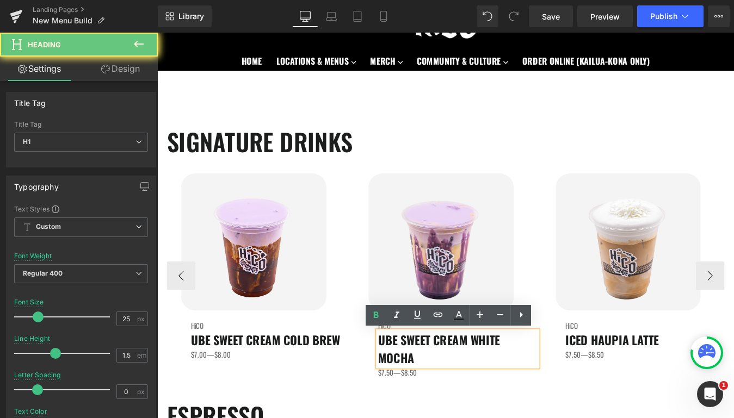
click at [454, 404] on h1 "UBE SWEET CREAM WHITE MOCHA" at bounding box center [500, 393] width 182 height 41
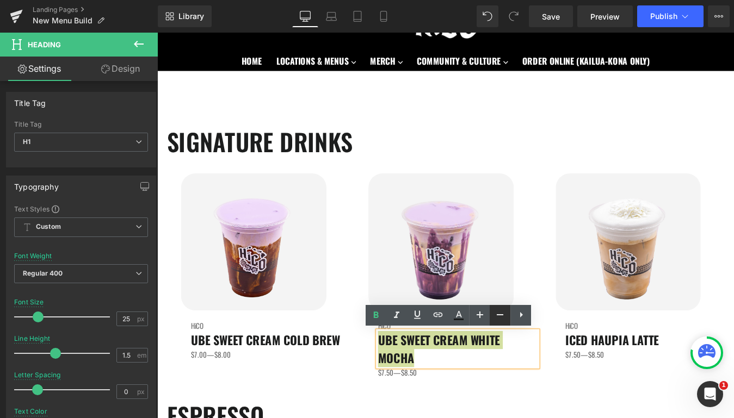
click at [499, 317] on icon at bounding box center [499, 314] width 13 height 13
type input "23"
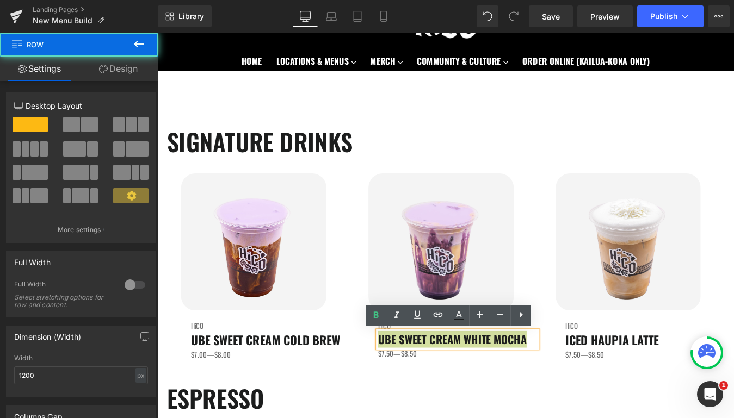
click at [157, 33] on div "31px" at bounding box center [157, 33] width 0 height 0
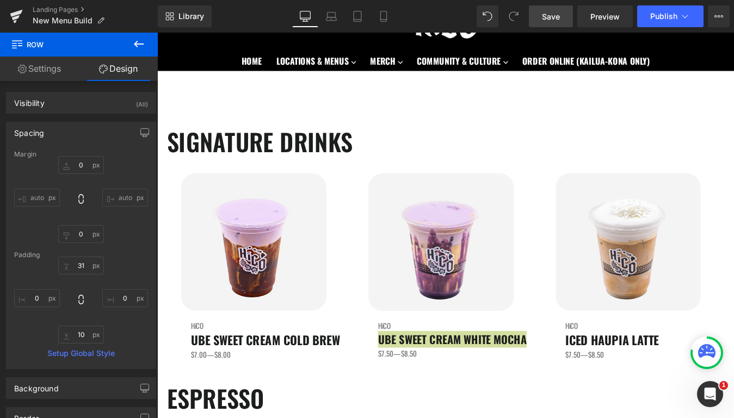
click at [560, 19] on span "Save" at bounding box center [551, 16] width 18 height 11
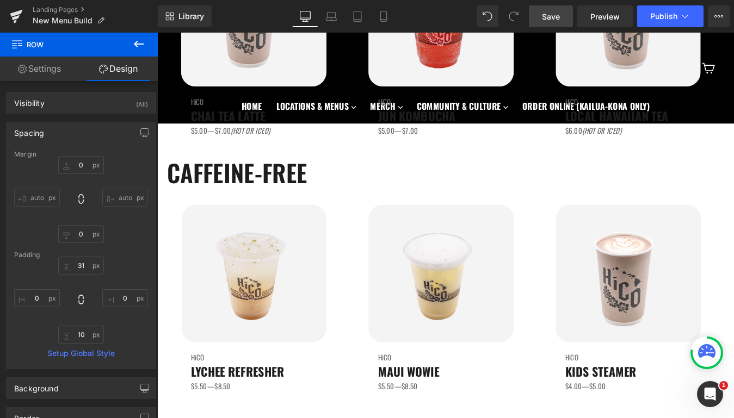
scroll to position [1208, 0]
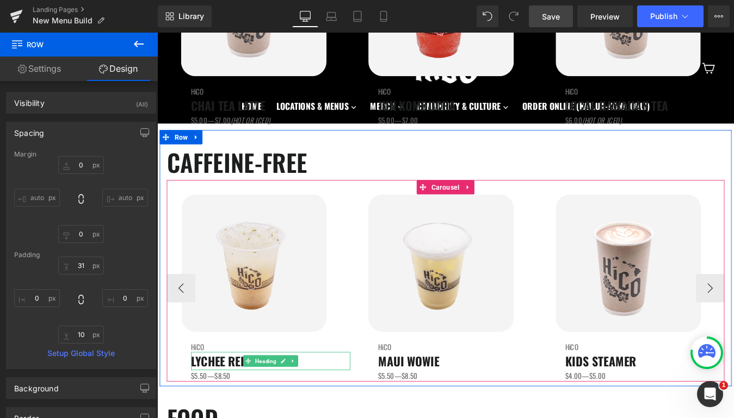
click at [239, 411] on span "LYCHEE REFRESHER" at bounding box center [249, 408] width 106 height 20
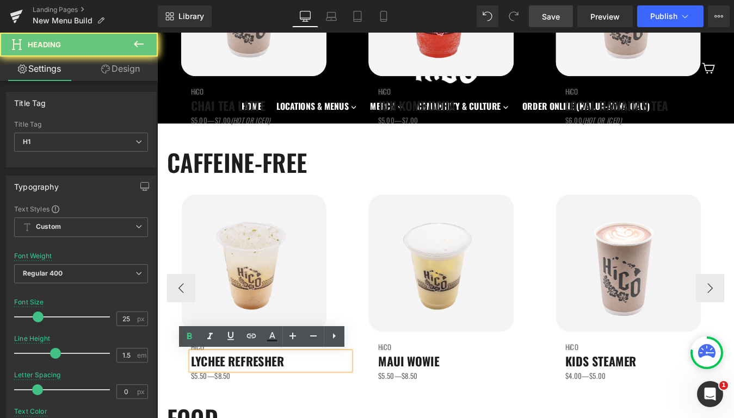
click at [239, 411] on span "LYCHEE REFRESHER" at bounding box center [249, 408] width 106 height 20
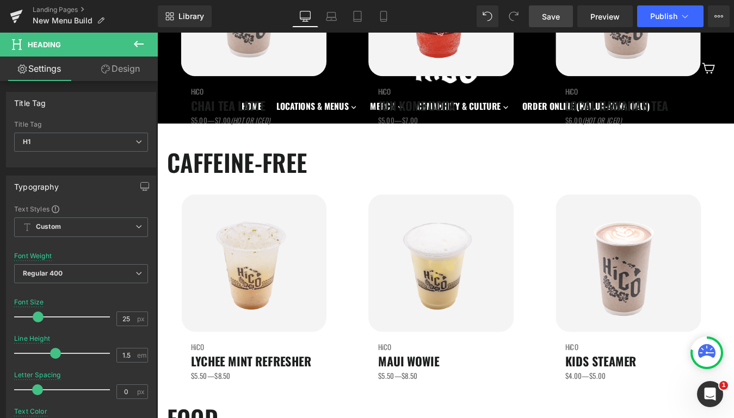
click at [569, 14] on link "Save" at bounding box center [551, 16] width 44 height 22
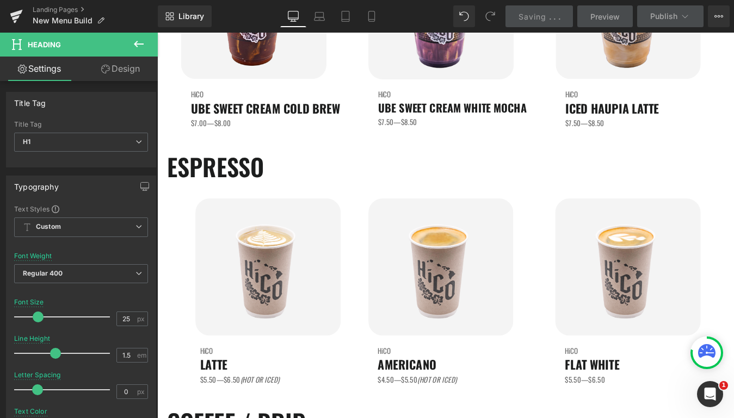
scroll to position [0, 0]
